Goal: Transaction & Acquisition: Purchase product/service

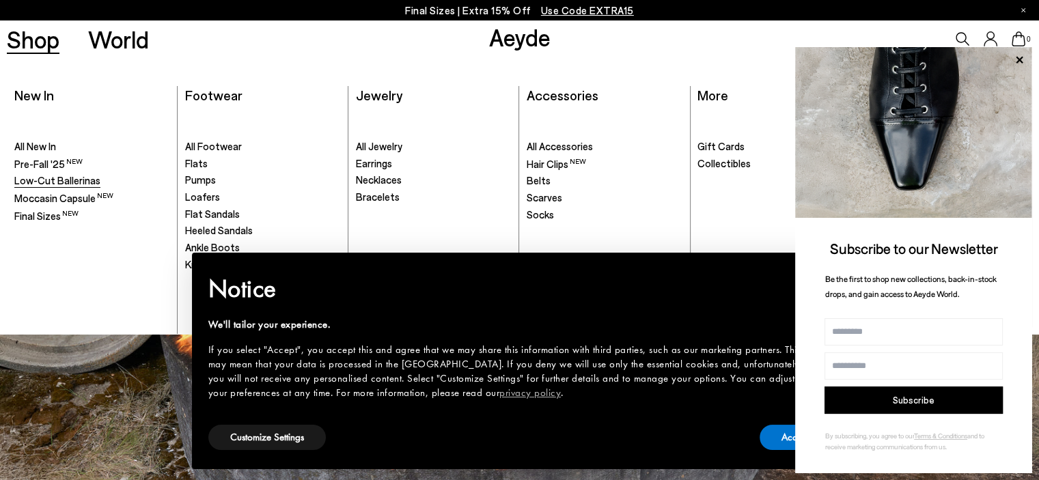
click at [71, 184] on span "Low-Cut Ballerinas" at bounding box center [57, 180] width 86 height 12
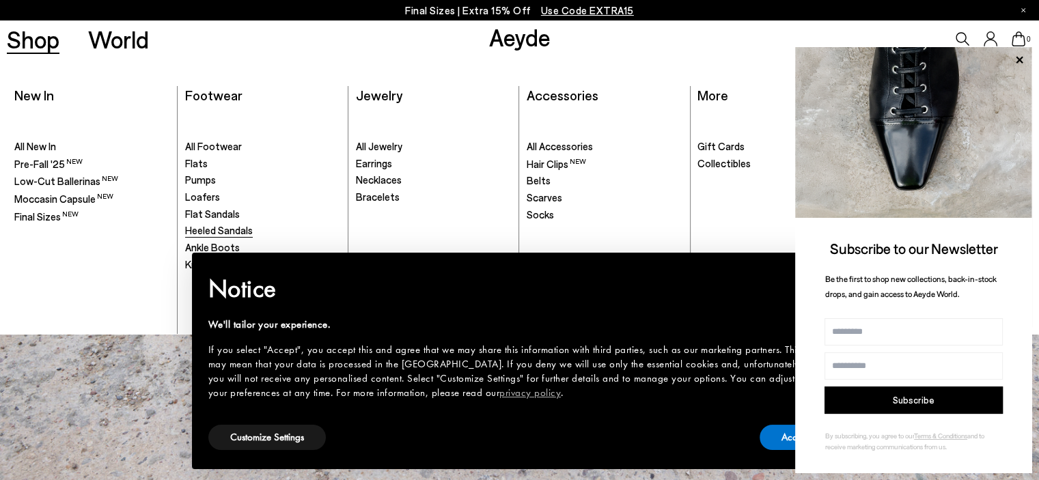
scroll to position [68, 0]
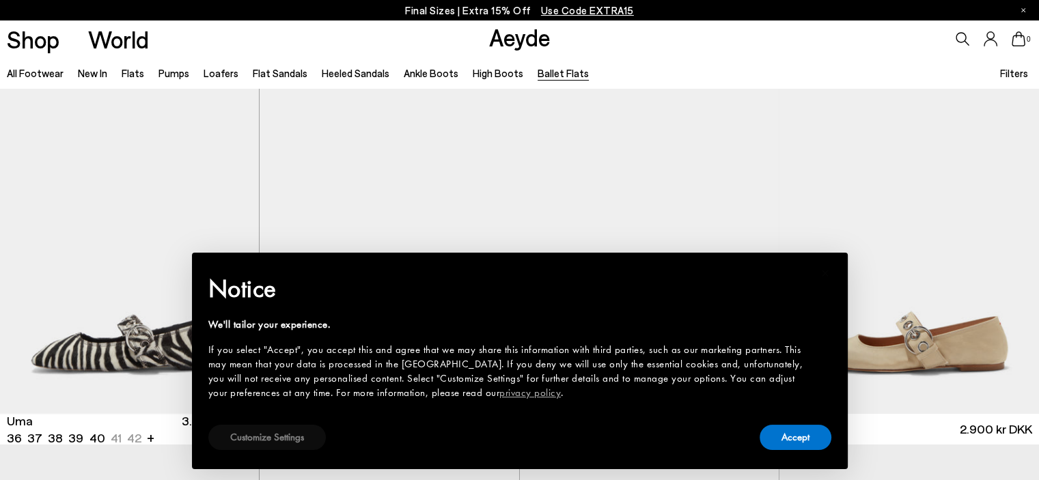
click at [262, 431] on button "Customize Settings" at bounding box center [266, 437] width 117 height 25
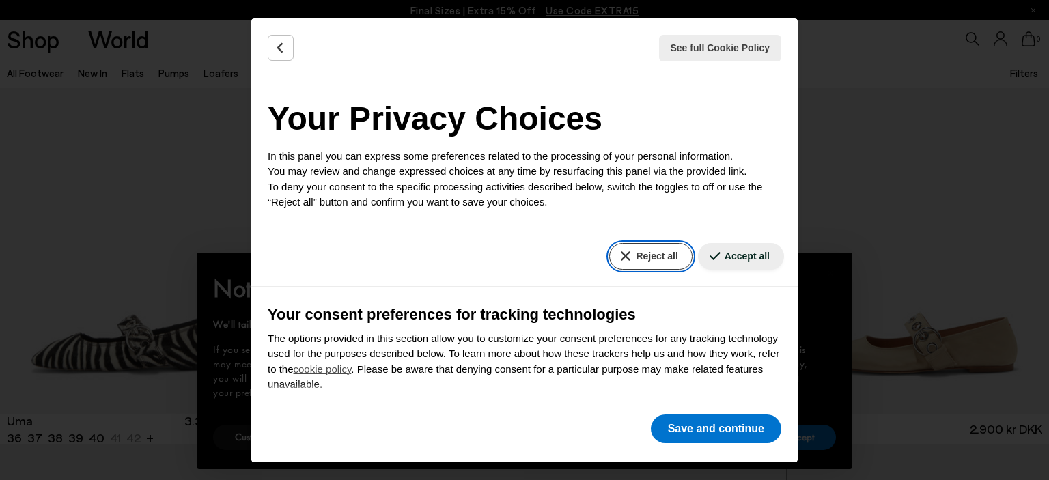
click at [610, 251] on button "Reject all" at bounding box center [650, 256] width 83 height 27
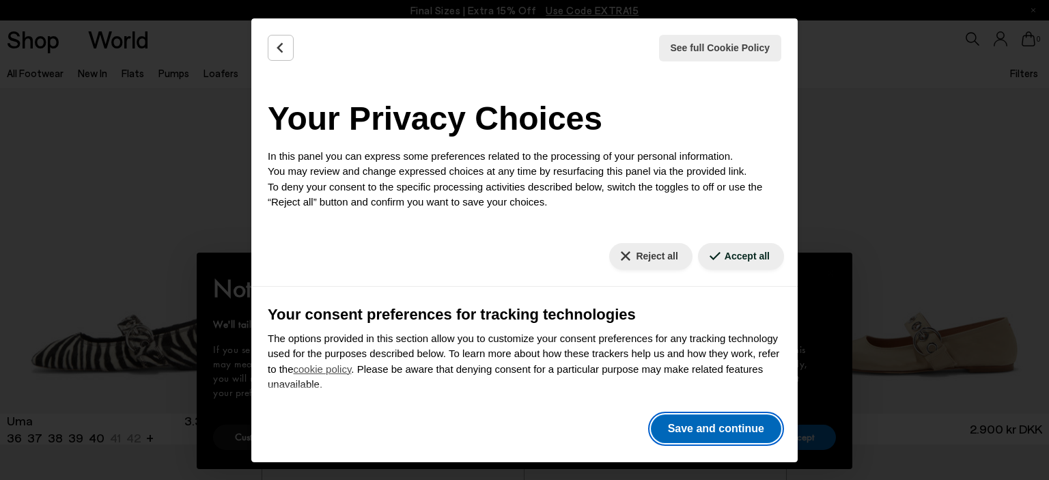
click at [687, 434] on button "Save and continue" at bounding box center [716, 429] width 130 height 29
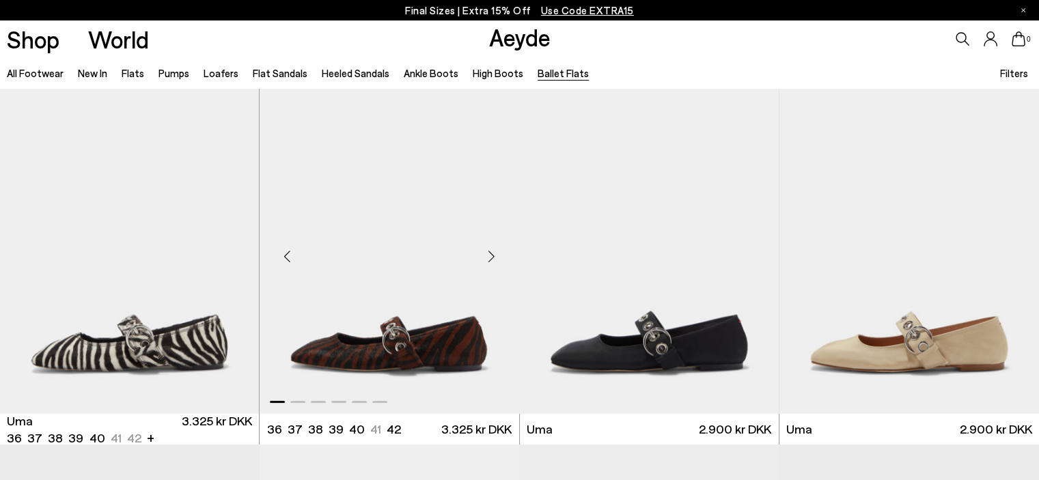
scroll to position [154, 0]
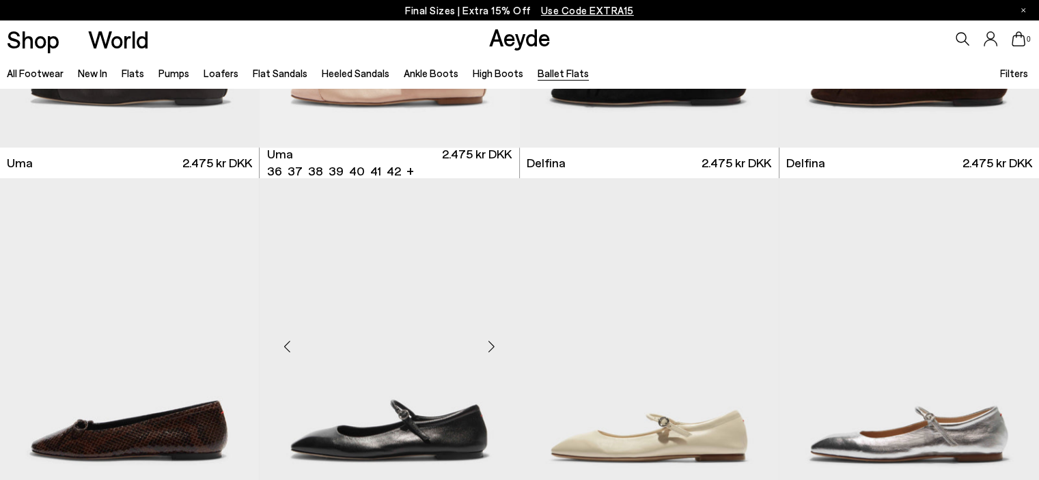
scroll to position [1204, 0]
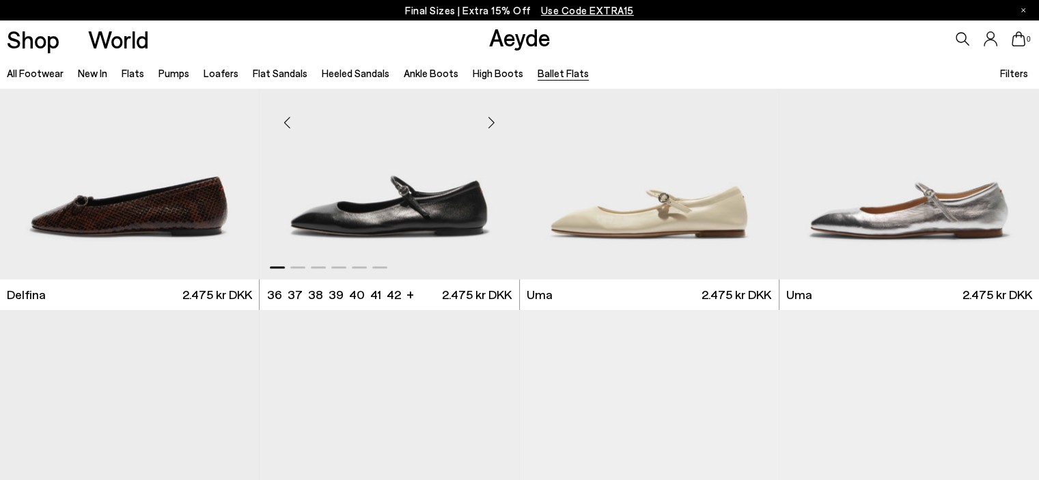
click at [333, 194] on img "1 / 6" at bounding box center [389, 117] width 259 height 326
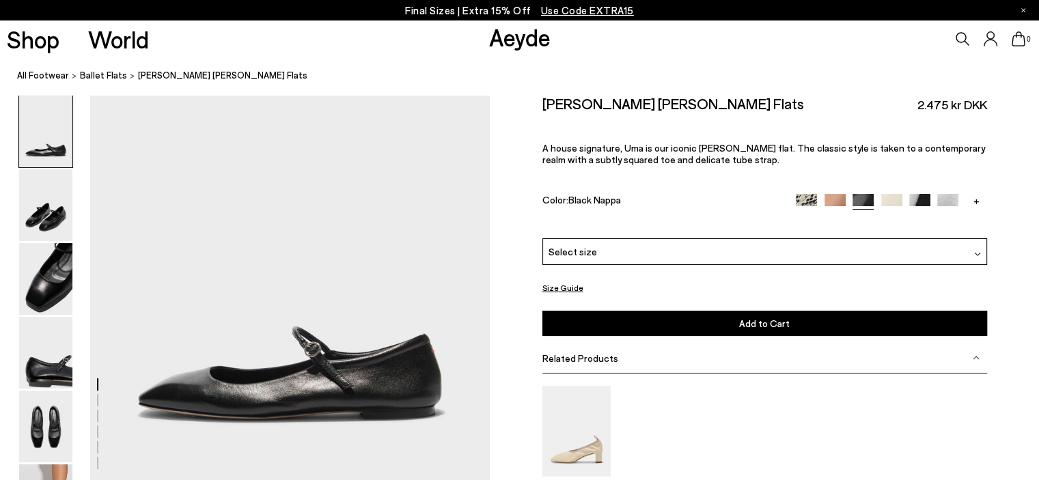
click at [977, 203] on link "+" at bounding box center [976, 200] width 21 height 12
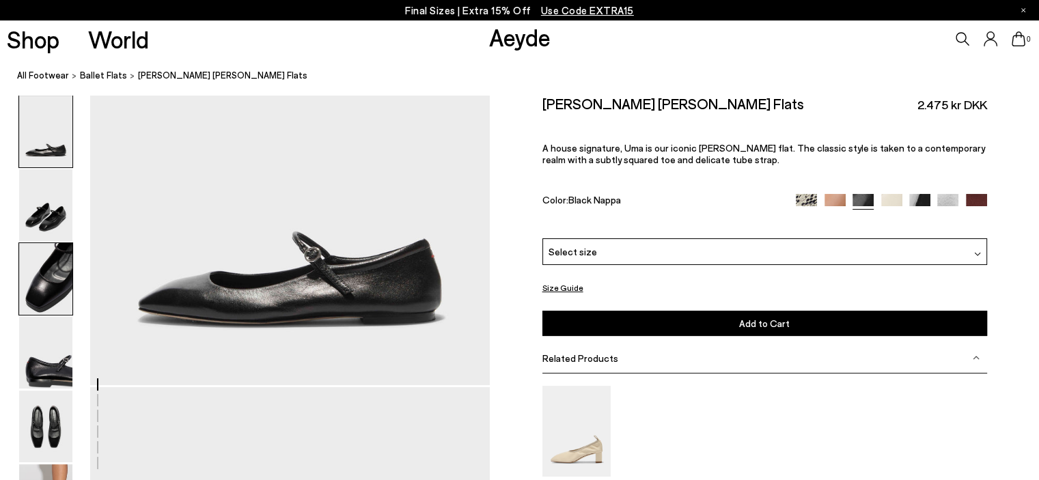
click at [40, 283] on img at bounding box center [45, 279] width 53 height 72
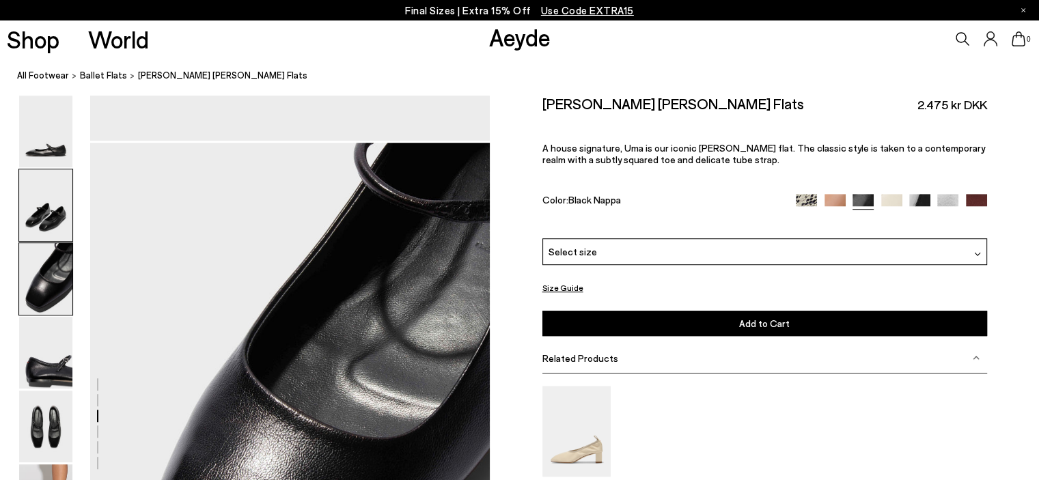
scroll to position [924, 0]
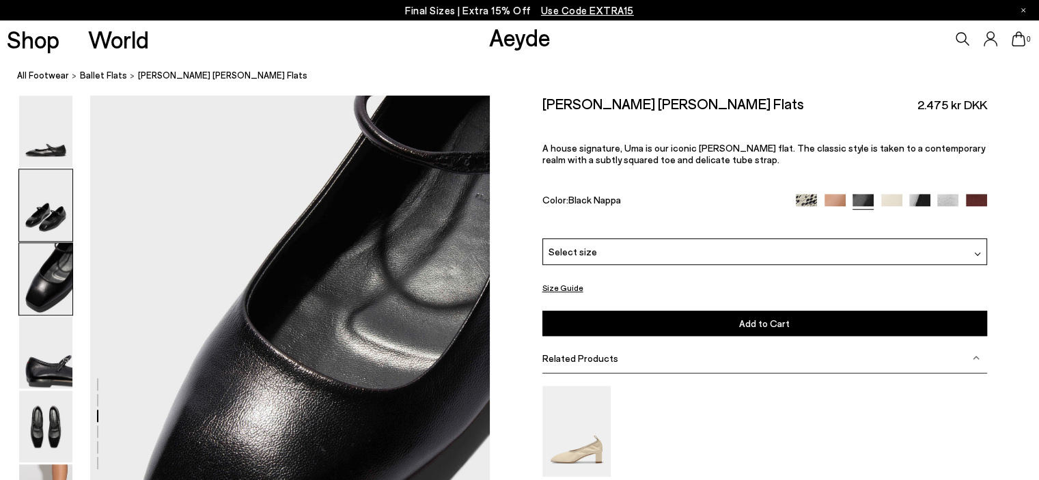
click at [41, 224] on img at bounding box center [45, 205] width 53 height 72
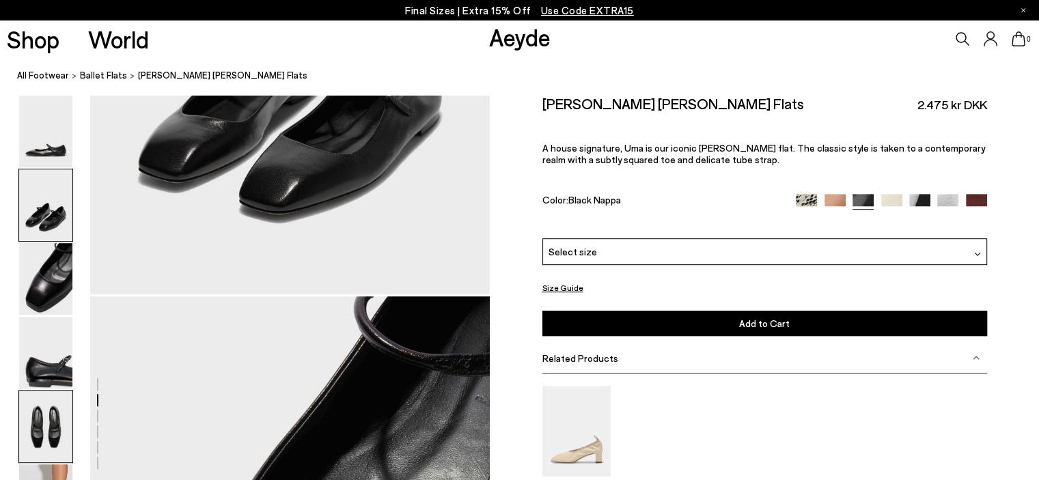
scroll to position [862, 0]
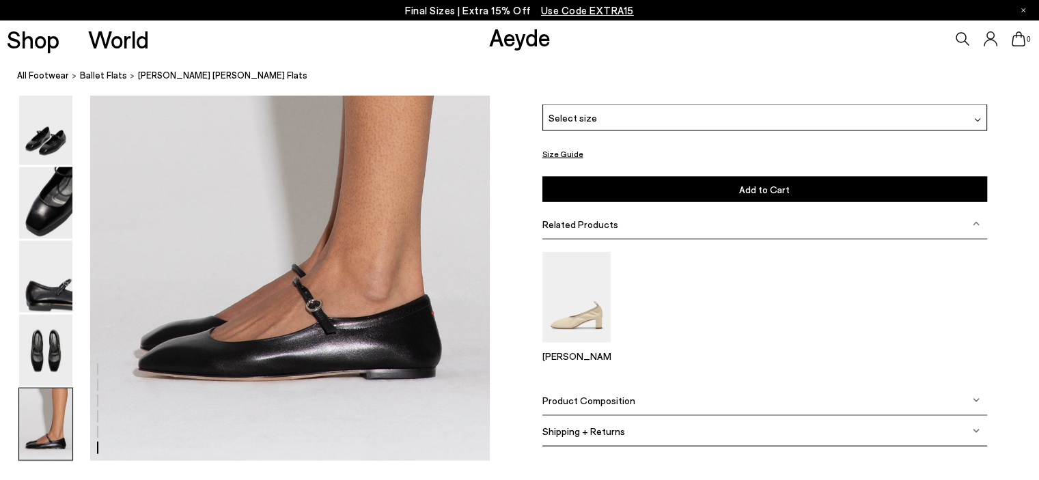
scroll to position [2694, 0]
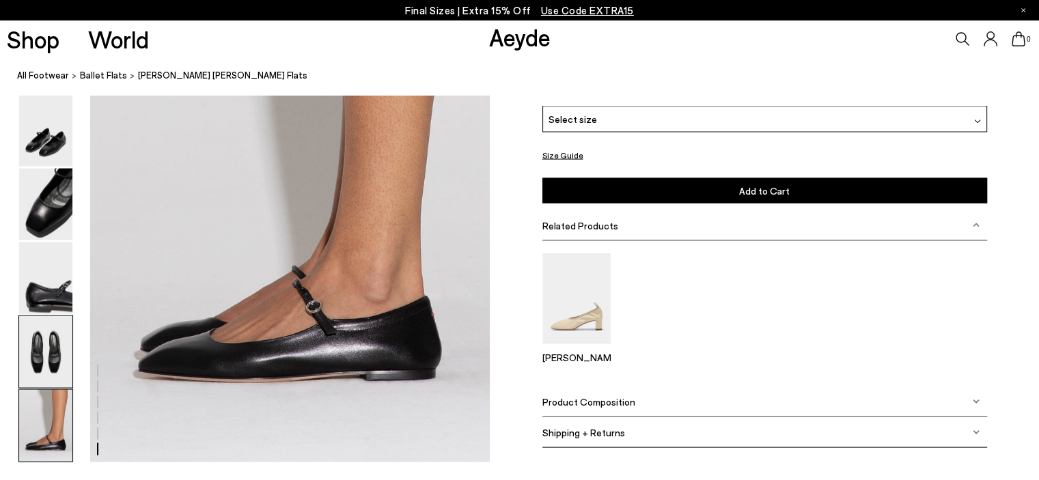
click at [37, 351] on img at bounding box center [45, 352] width 53 height 72
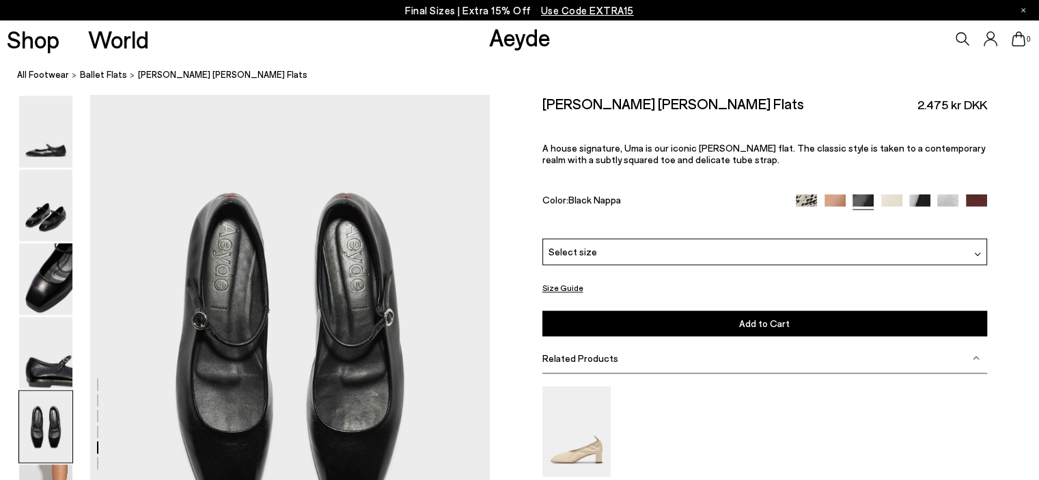
scroll to position [1995, 0]
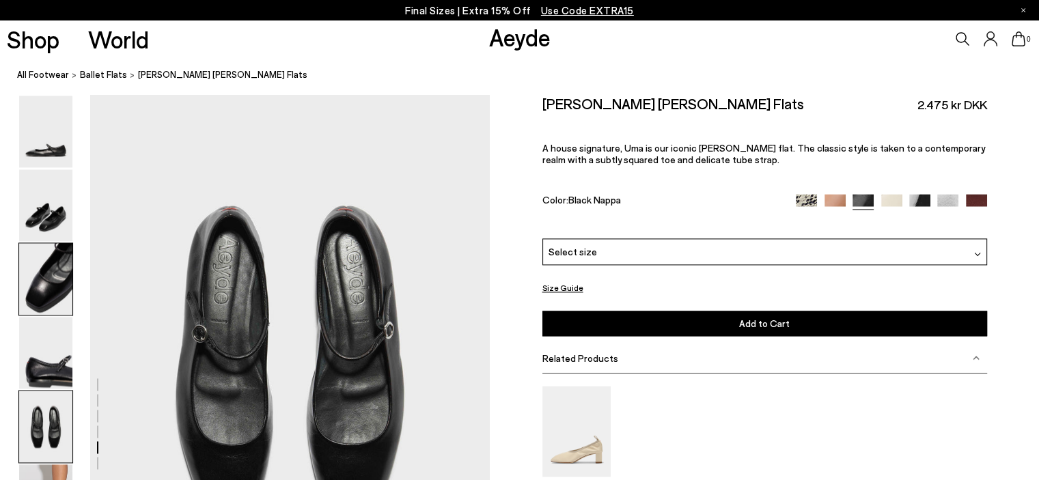
click at [42, 307] on img at bounding box center [45, 279] width 53 height 72
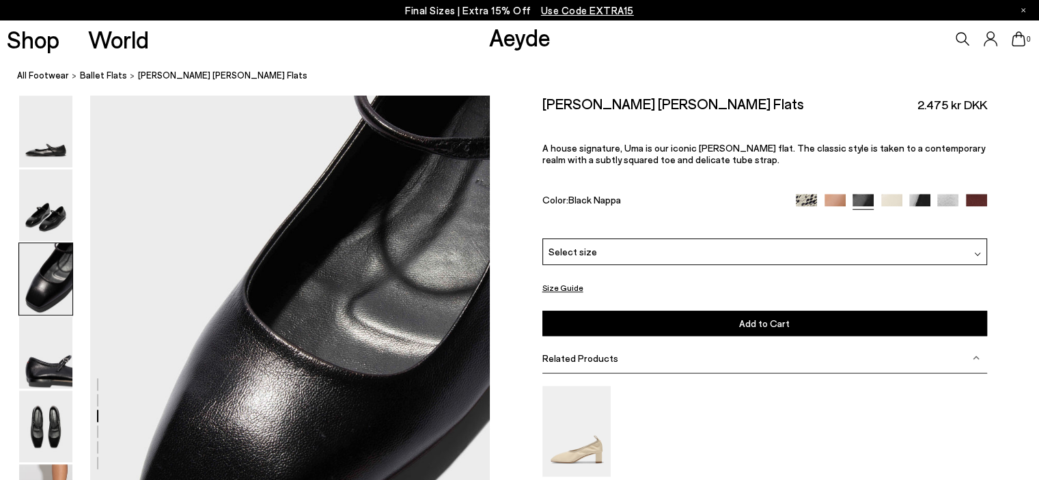
scroll to position [924, 0]
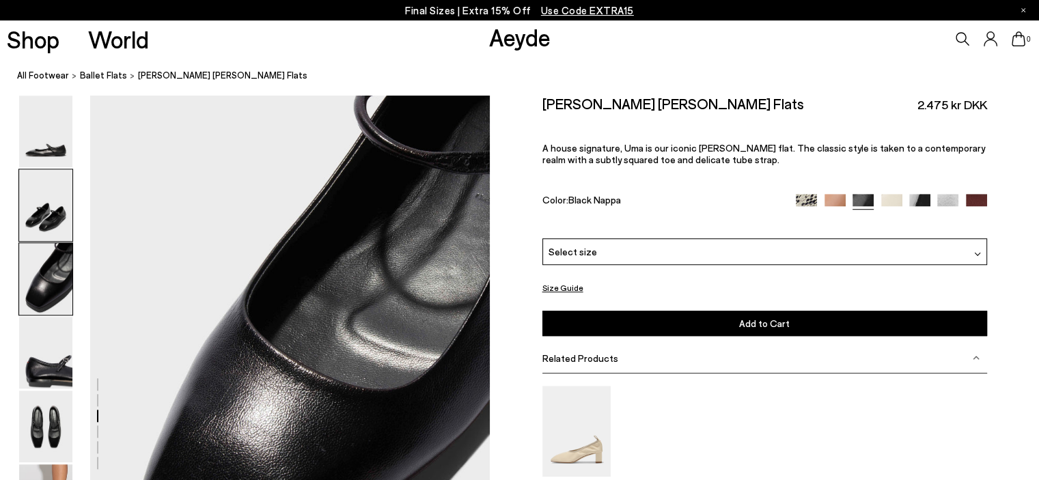
click at [42, 234] on img at bounding box center [45, 205] width 53 height 72
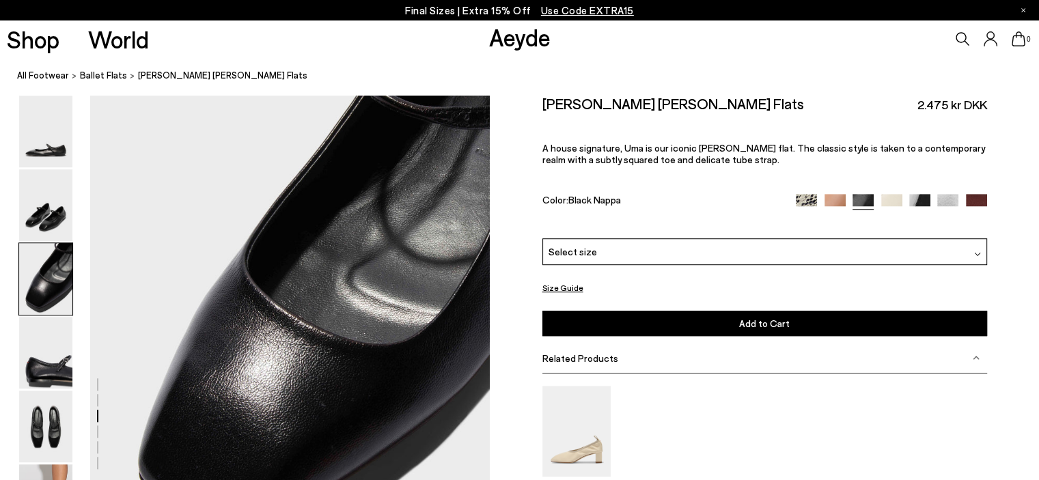
scroll to position [1107, 0]
